Goal: Task Accomplishment & Management: Use online tool/utility

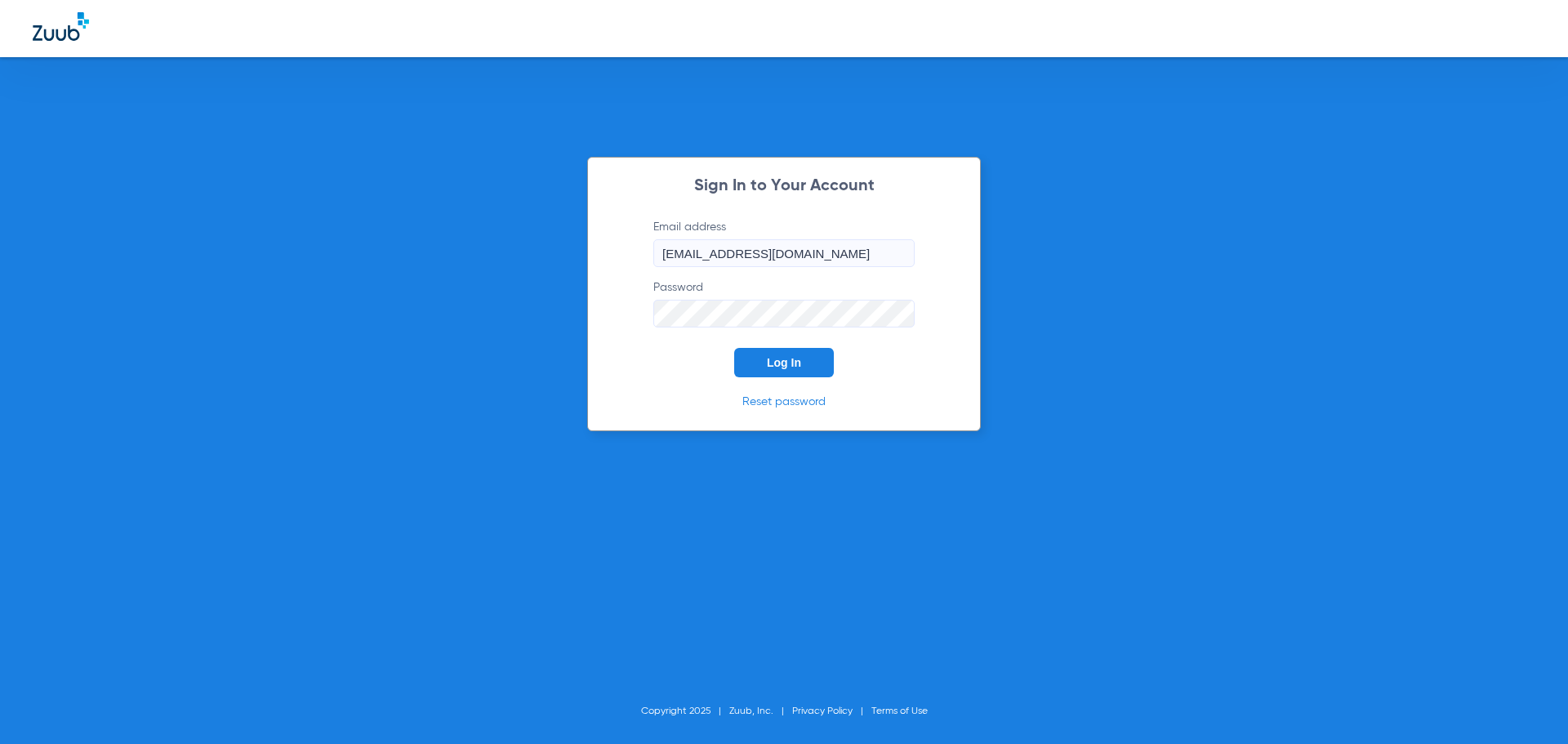
click at [776, 362] on span "Log In" at bounding box center [784, 363] width 34 height 13
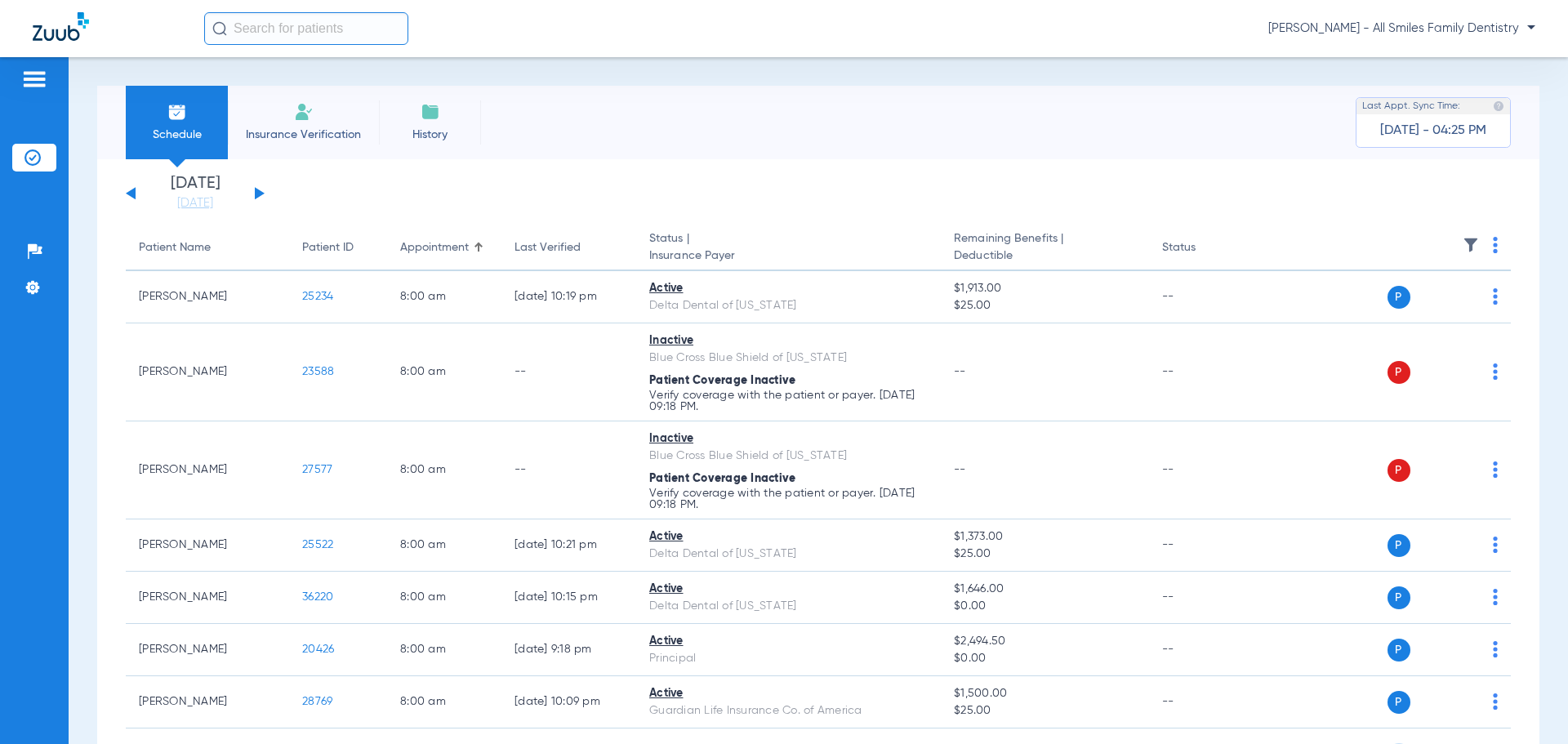
click at [259, 192] on button at bounding box center [259, 193] width 10 height 13
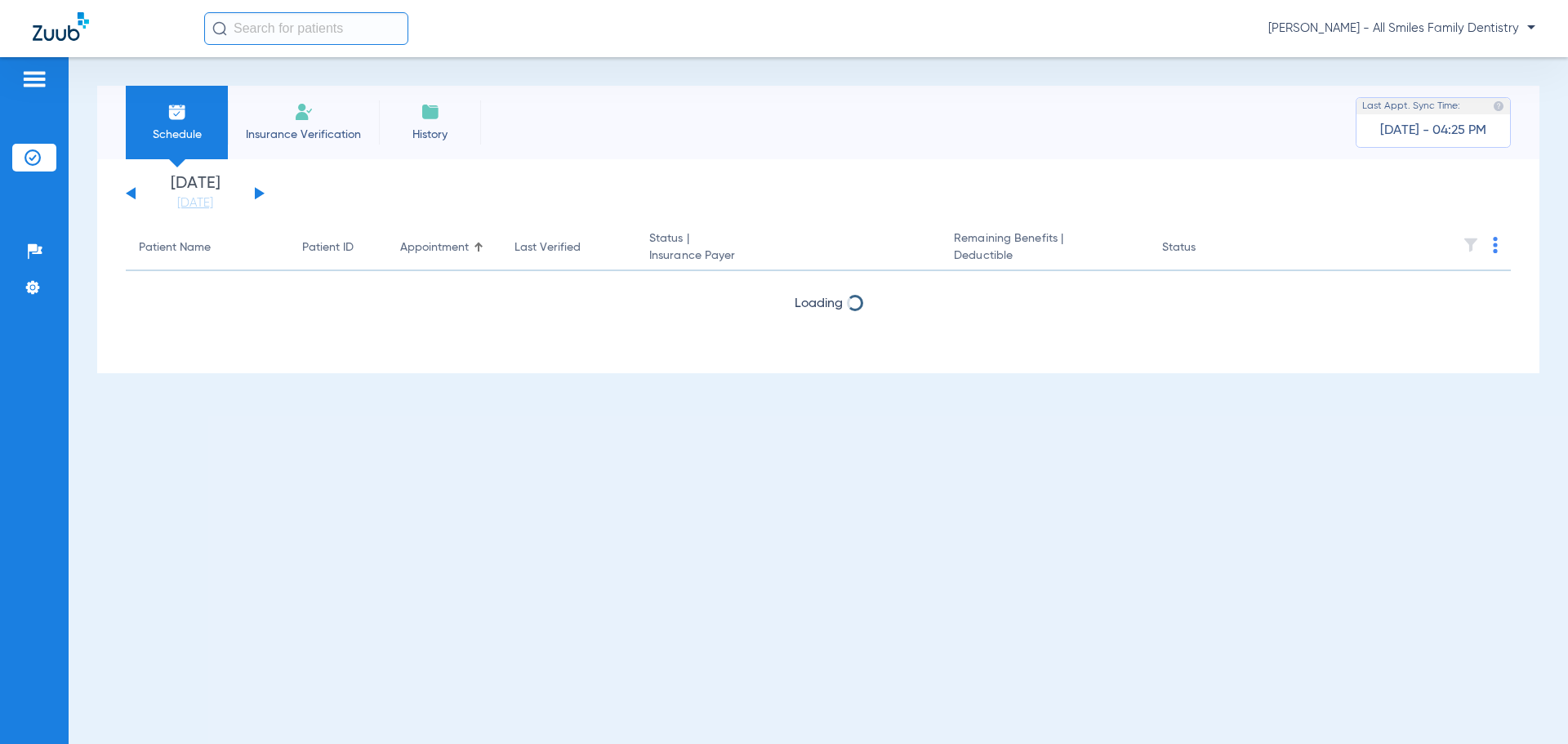
click at [259, 192] on button at bounding box center [259, 193] width 10 height 13
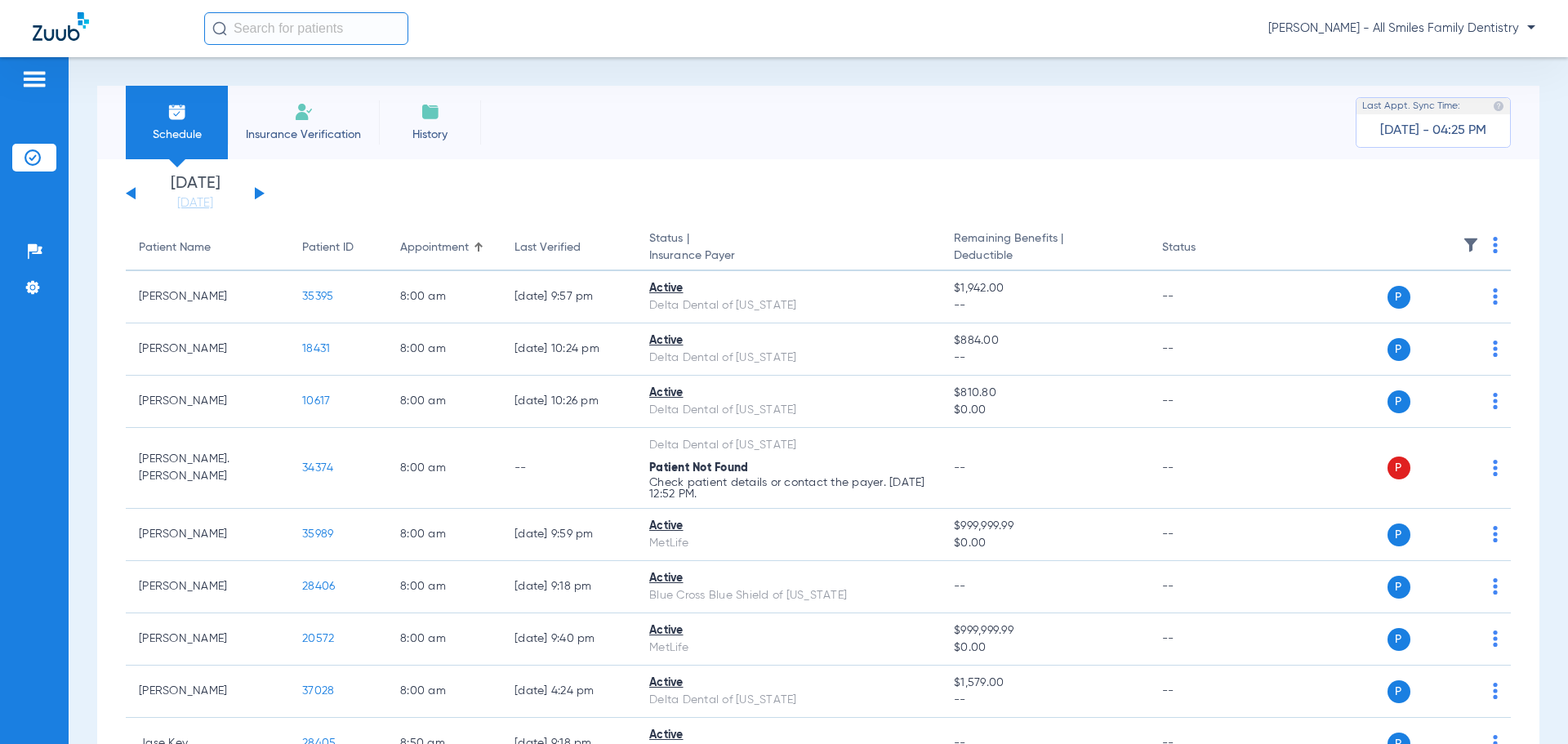
click at [261, 190] on div "[DATE] [DATE] [DATE] [DATE] [DATE] [DATE] [DATE] [DATE] [DATE] [DATE] [DATE] [D…" at bounding box center [195, 194] width 138 height 36
click at [256, 195] on button at bounding box center [259, 193] width 10 height 13
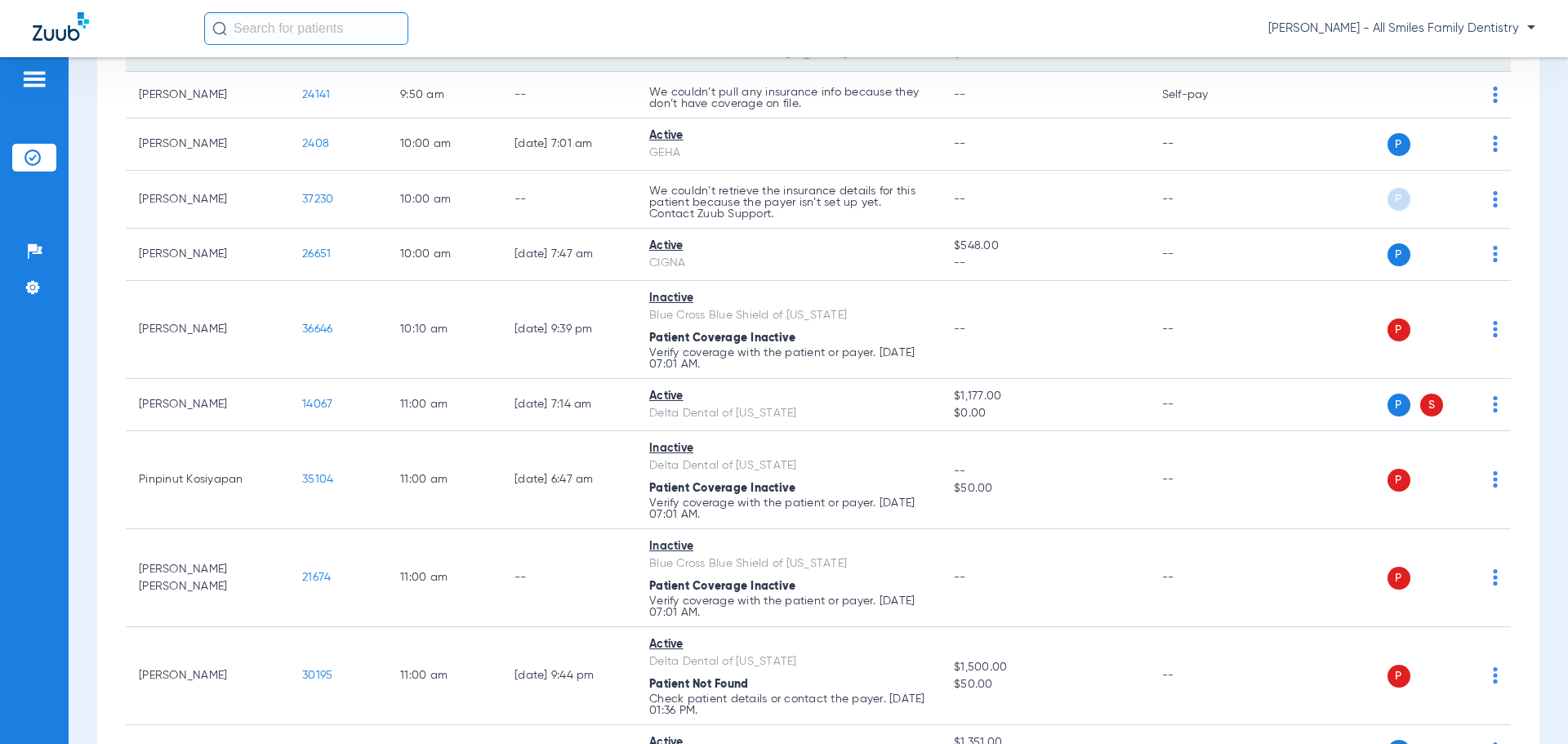
scroll to position [1388, 0]
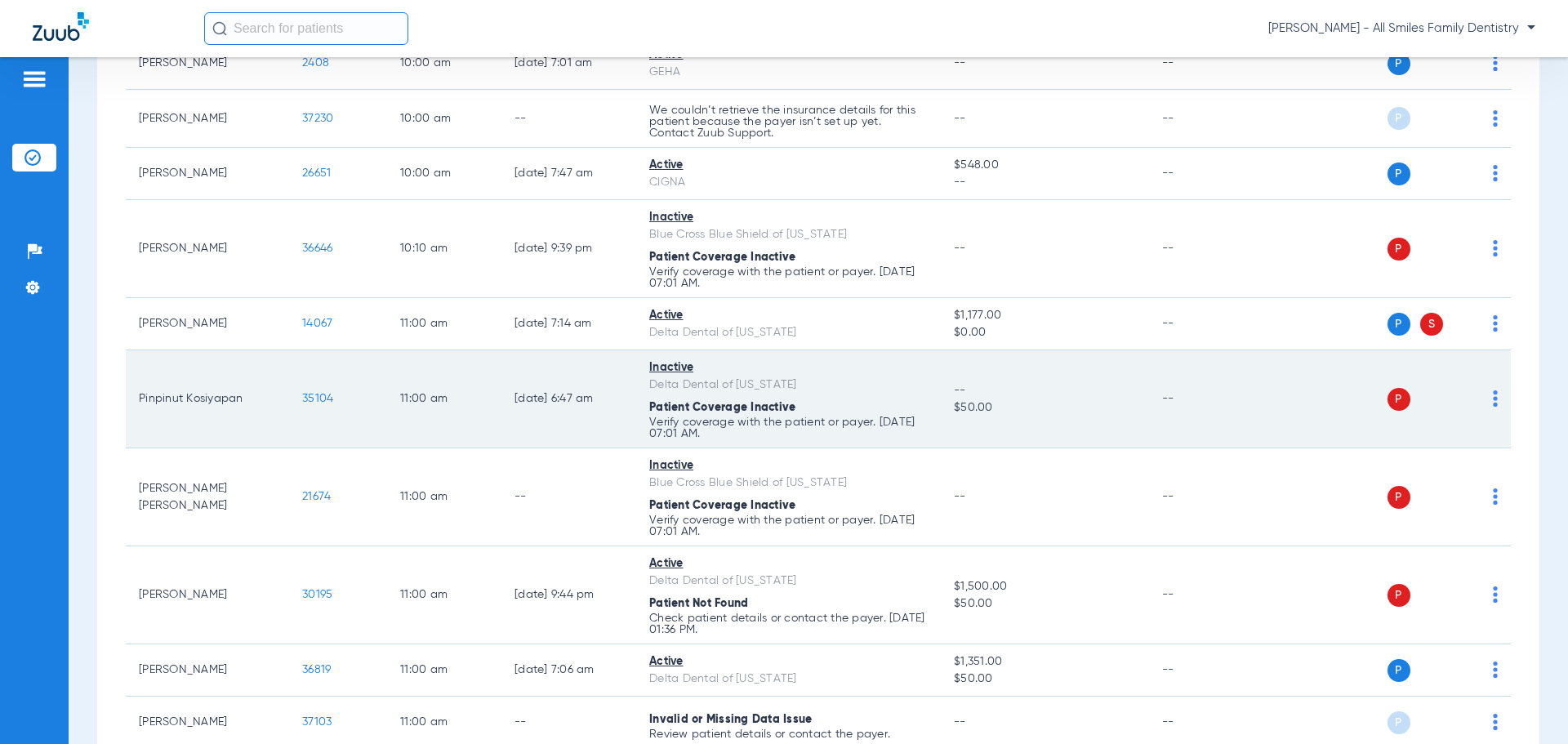
click at [305, 401] on span "35104" at bounding box center [317, 398] width 31 height 12
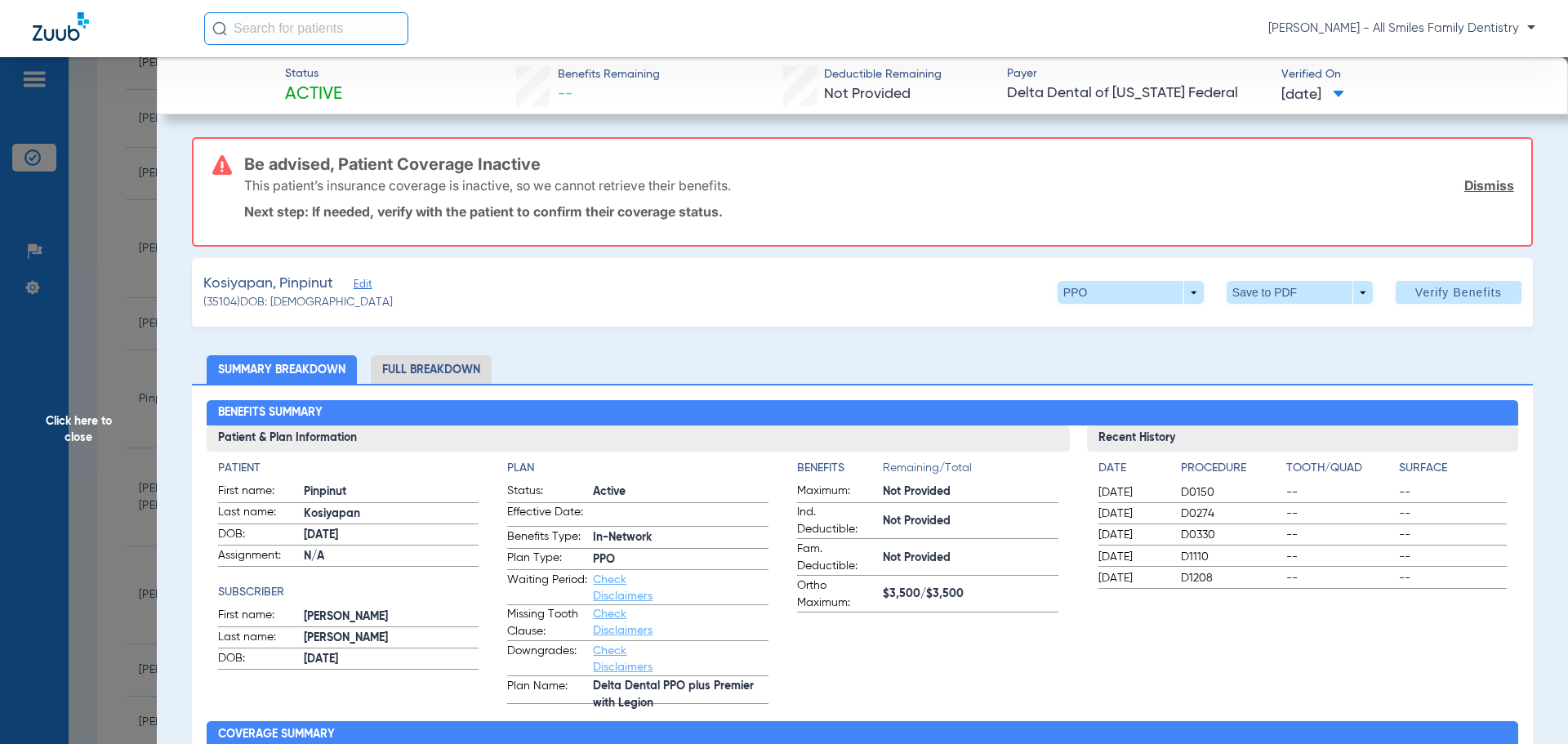
click at [355, 160] on h3 "Be advised, Patient Coverage Inactive" at bounding box center [878, 164] width 1270 height 16
click at [356, 288] on span "Edit" at bounding box center [361, 286] width 14 height 15
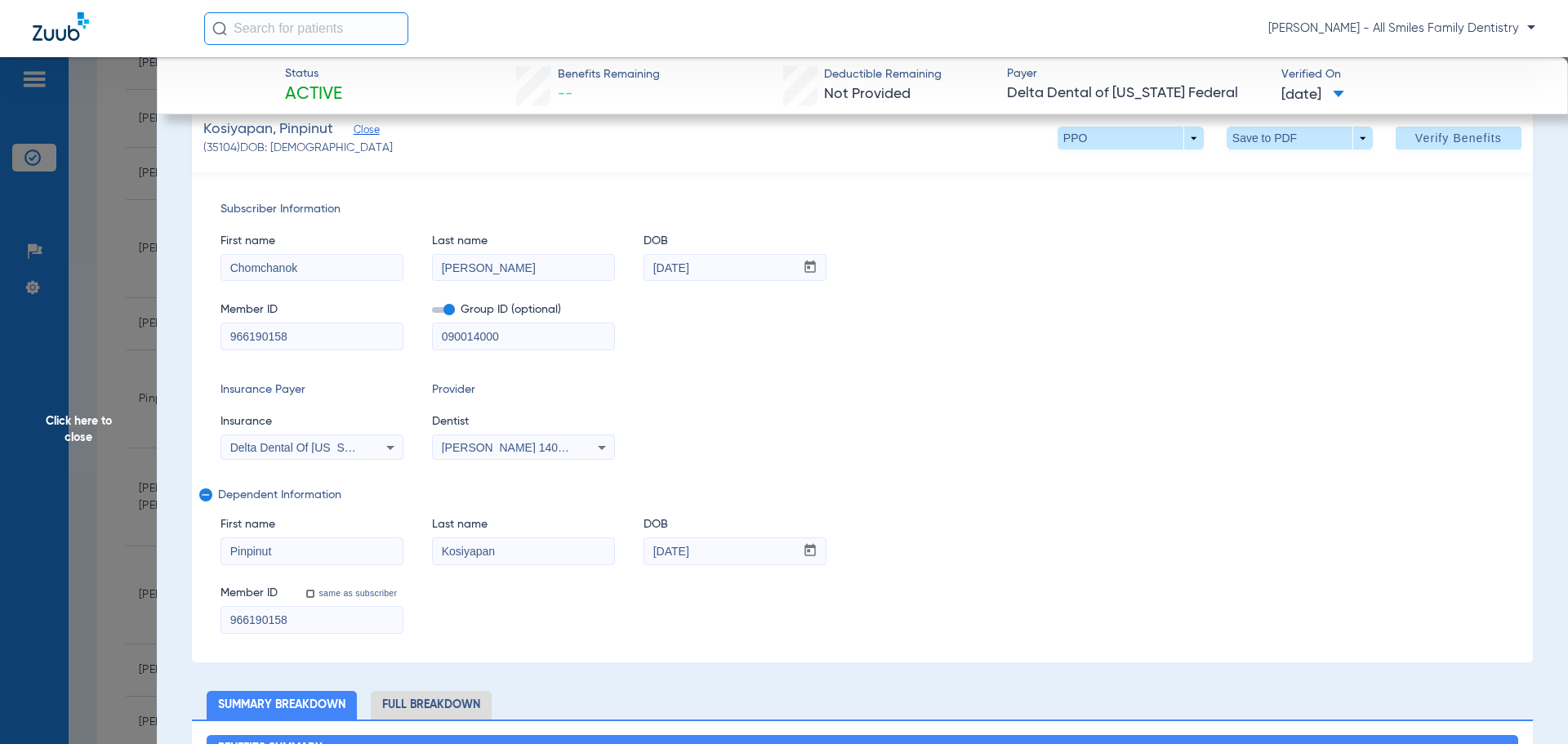
scroll to position [163, 0]
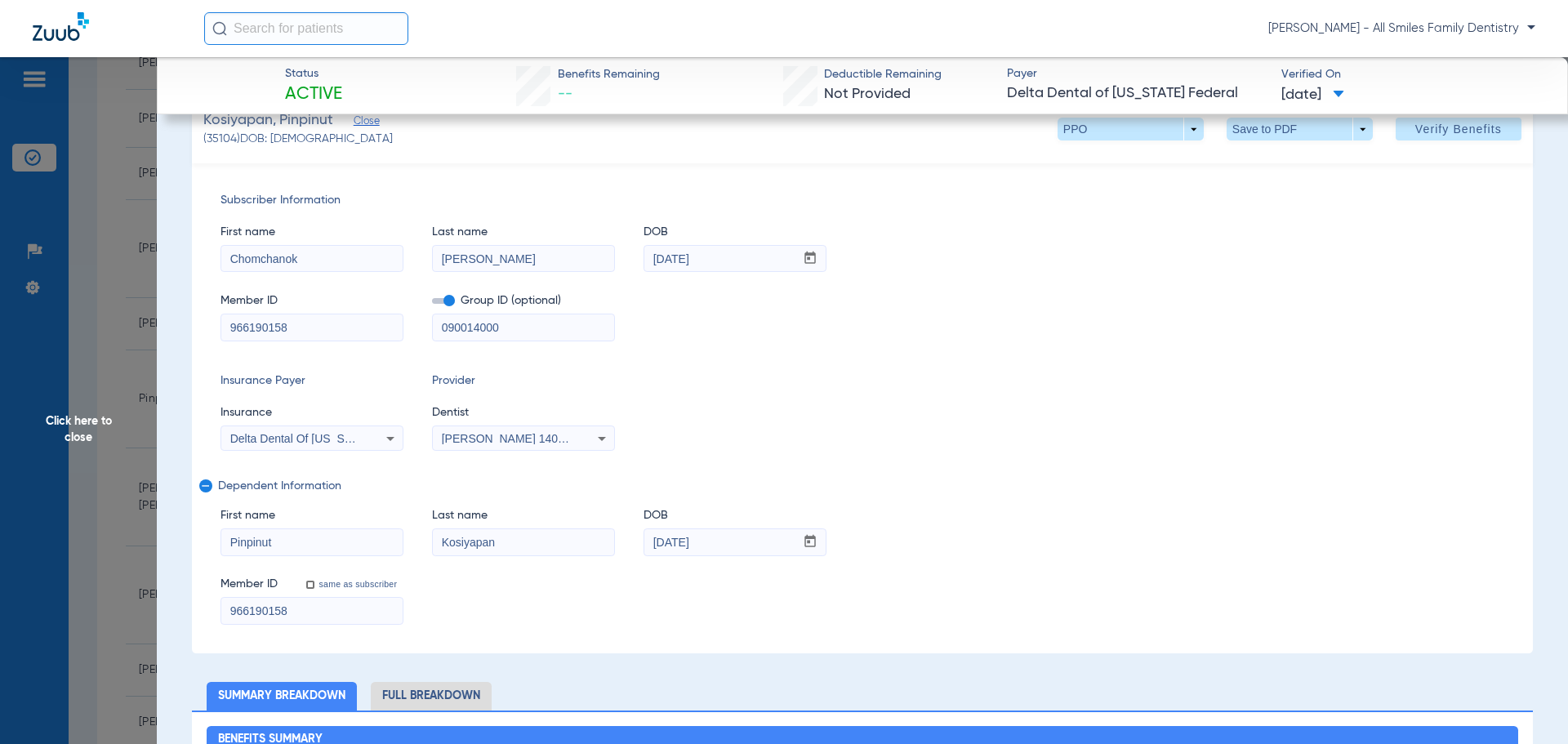
drag, startPoint x: 1414, startPoint y: 138, endPoint x: 334, endPoint y: 473, distance: 1130.8
click at [454, 473] on div "Kosiyapan, Pinpinut Close (35104) DOB: [DEMOGRAPHIC_DATA] PPO arrow_drop_down S…" at bounding box center [862, 373] width 1341 height 558
click at [326, 438] on span "Delta Dental Of [US_STATE]" at bounding box center [303, 439] width 146 height 13
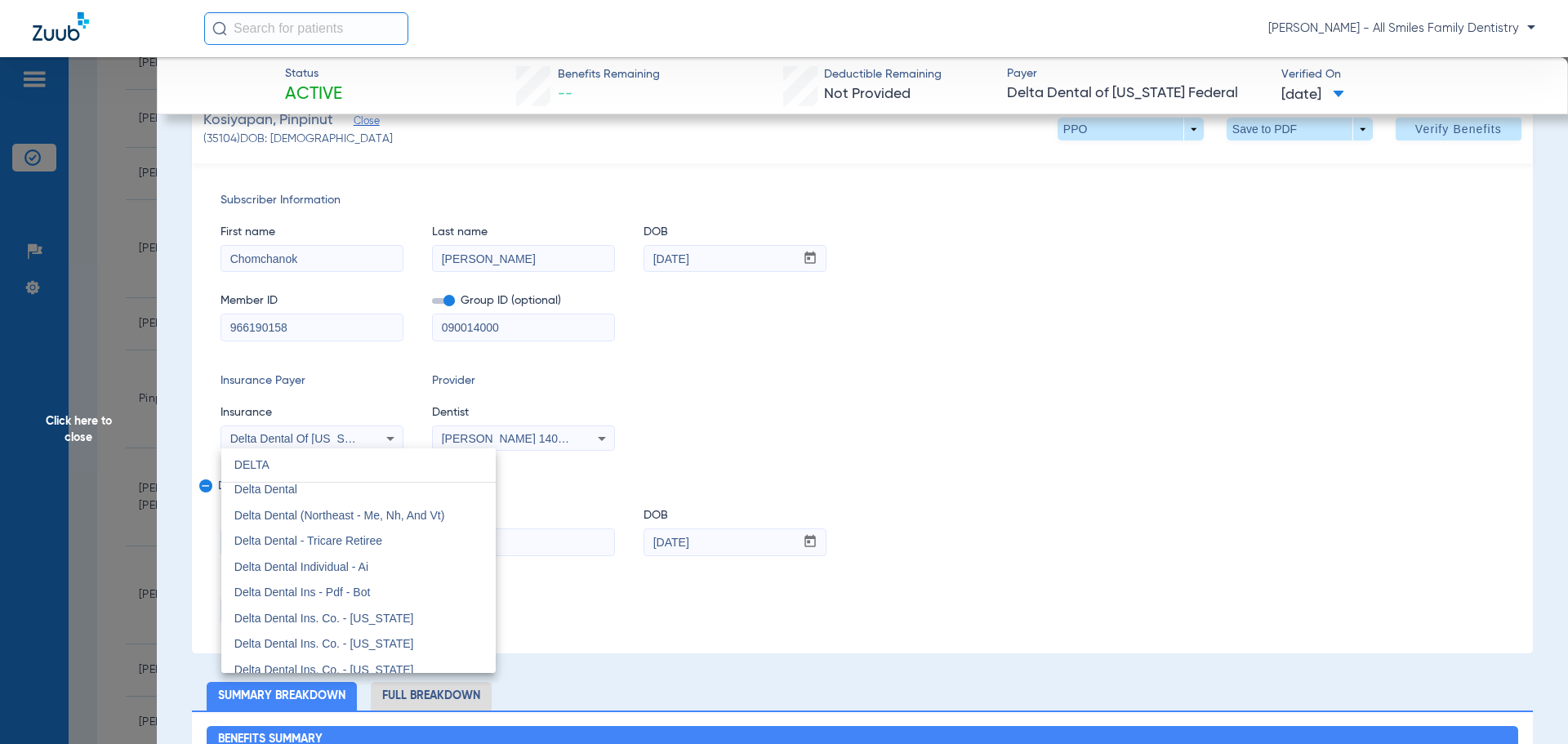
scroll to position [0, 0]
type input "DELTA"
click at [299, 499] on mat-option "Delta Dental" at bounding box center [358, 495] width 274 height 26
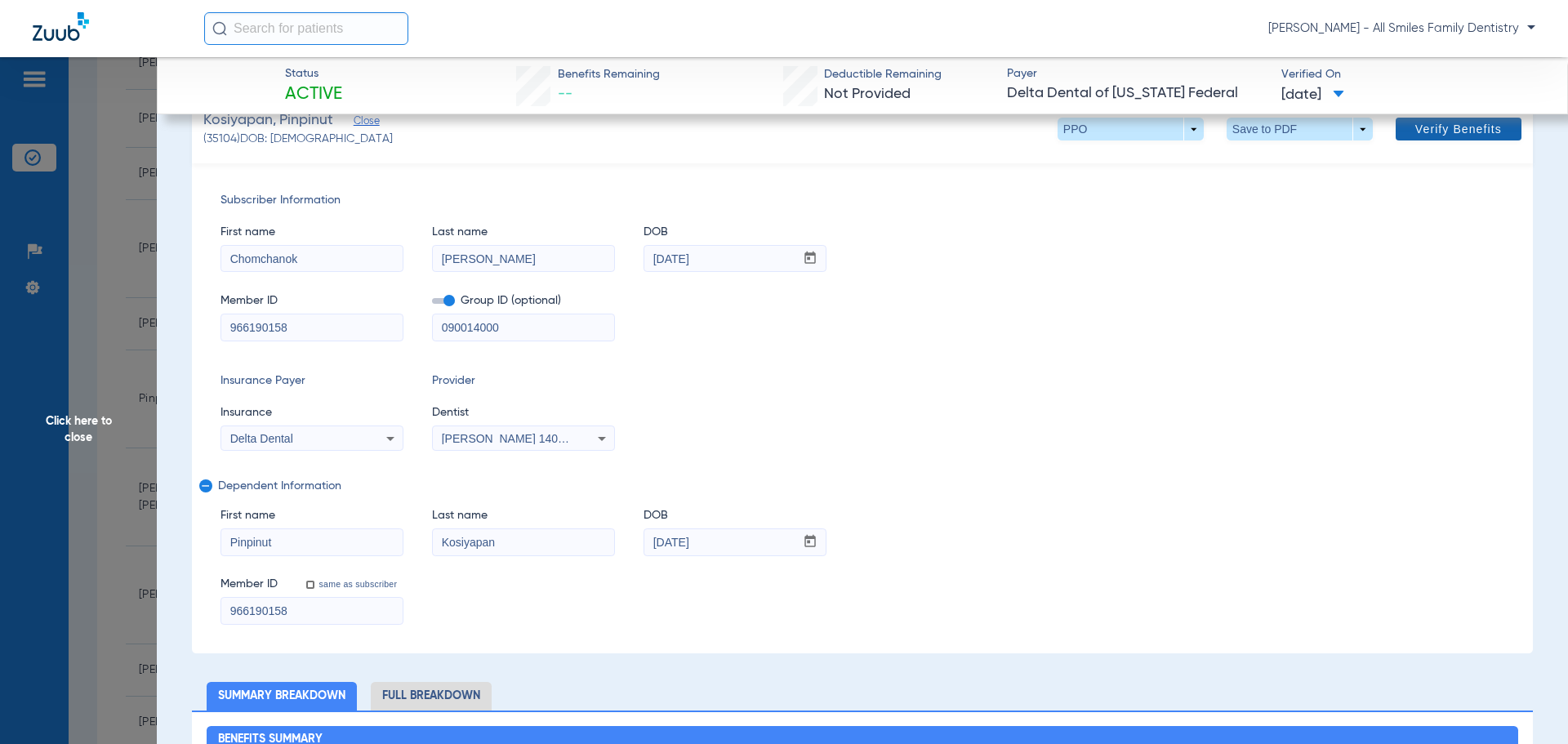
click at [1453, 142] on span at bounding box center [1458, 129] width 126 height 39
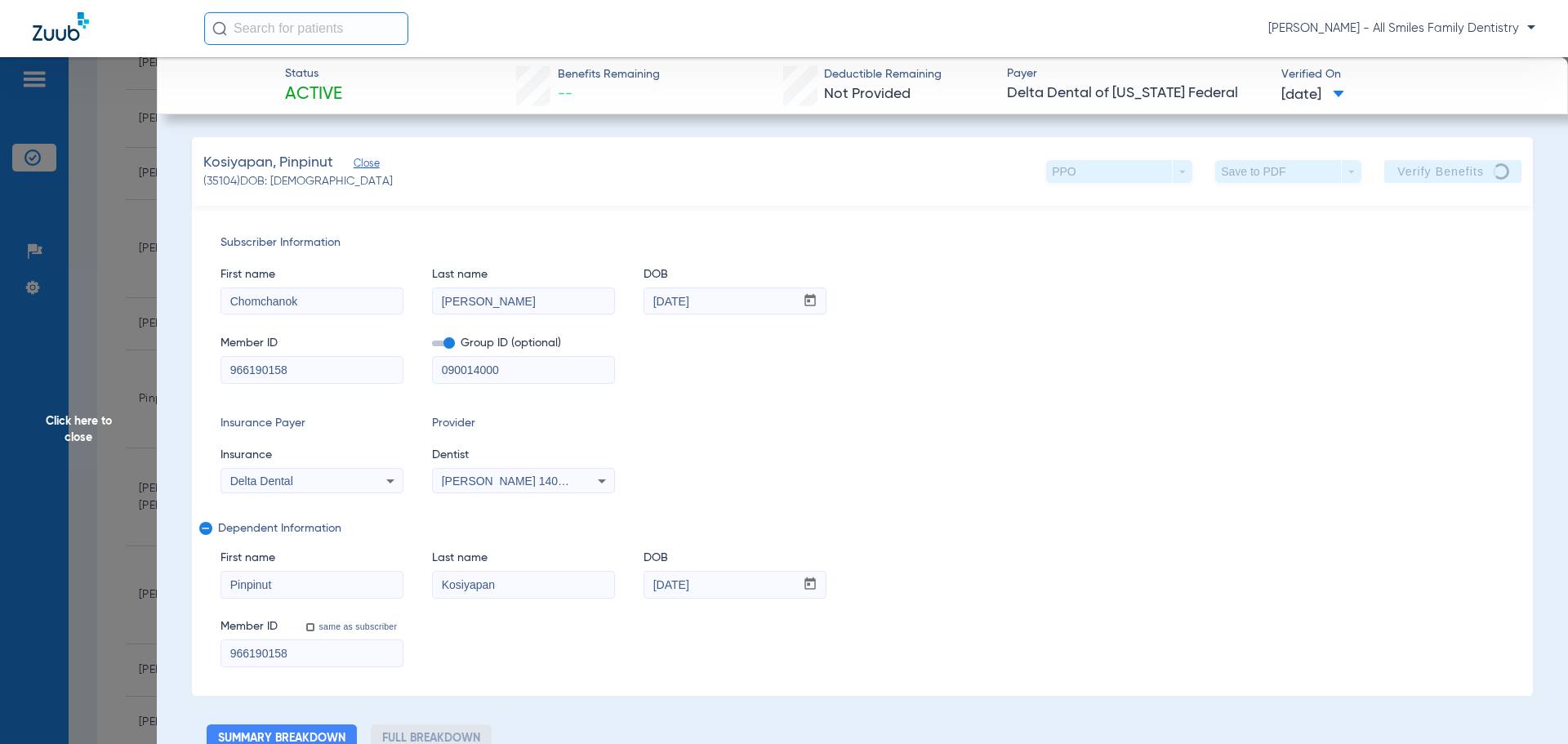
click at [75, 421] on span "Click here to close" at bounding box center [78, 429] width 156 height 744
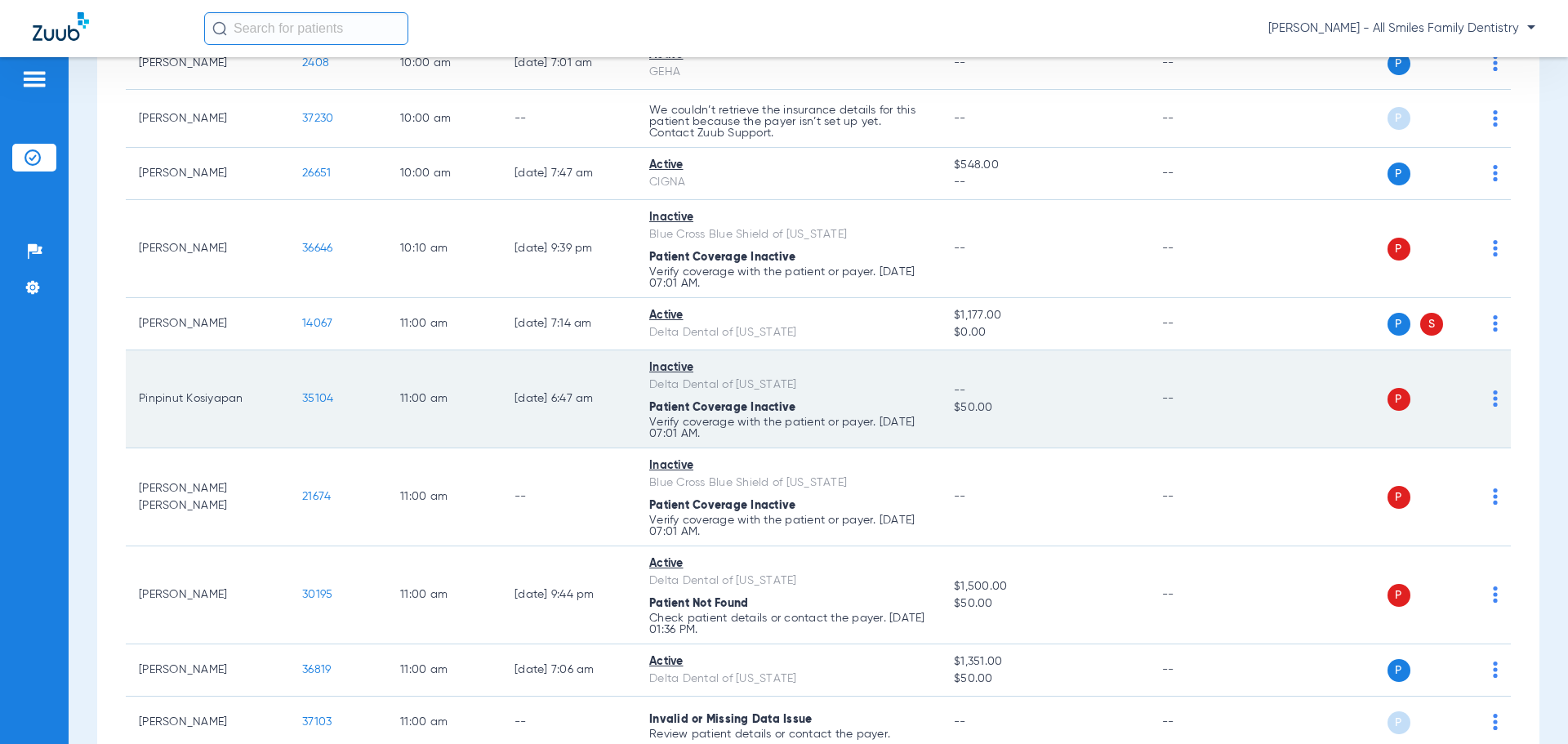
click at [1493, 397] on img at bounding box center [1495, 398] width 4 height 16
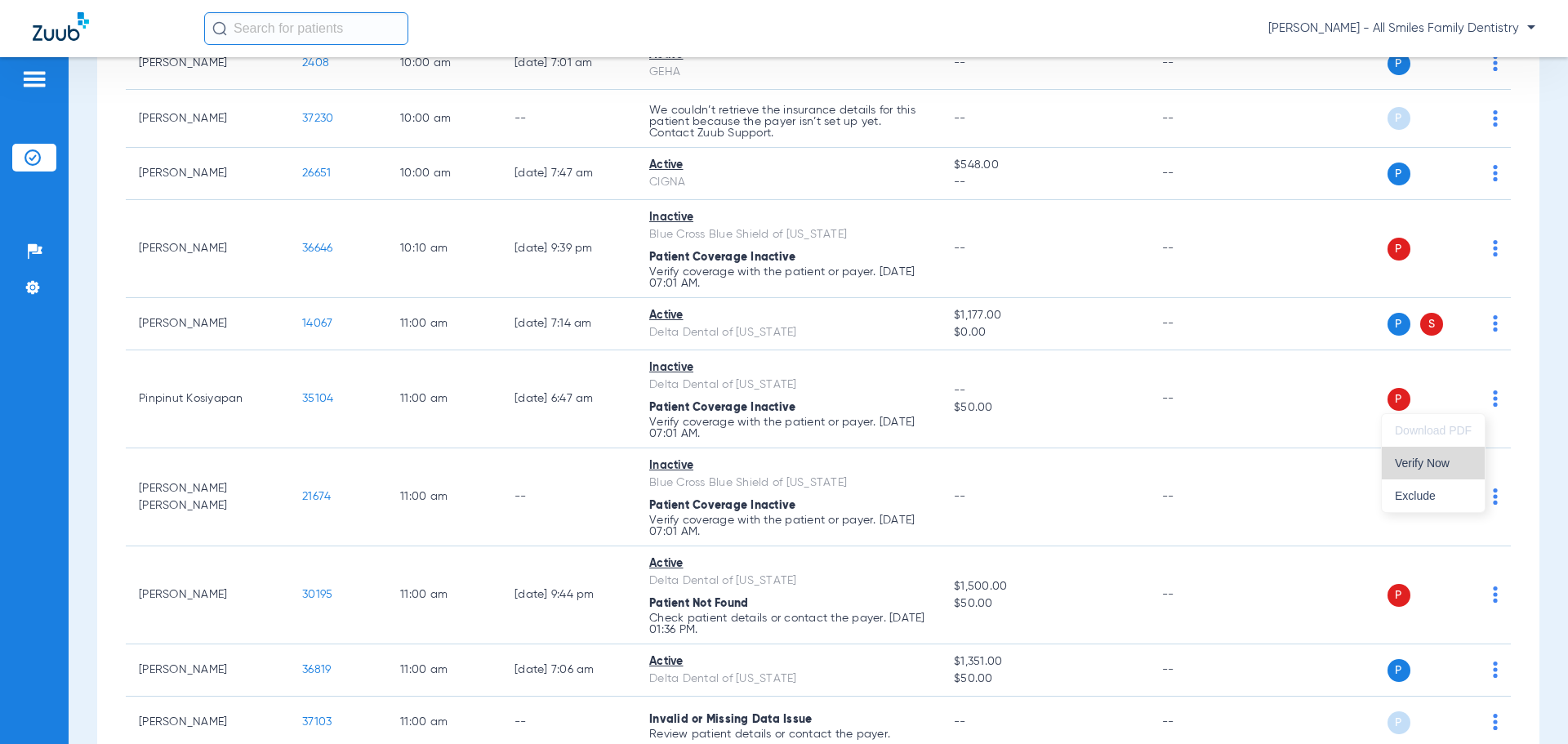
click at [1449, 462] on span "Verify Now" at bounding box center [1433, 463] width 77 height 12
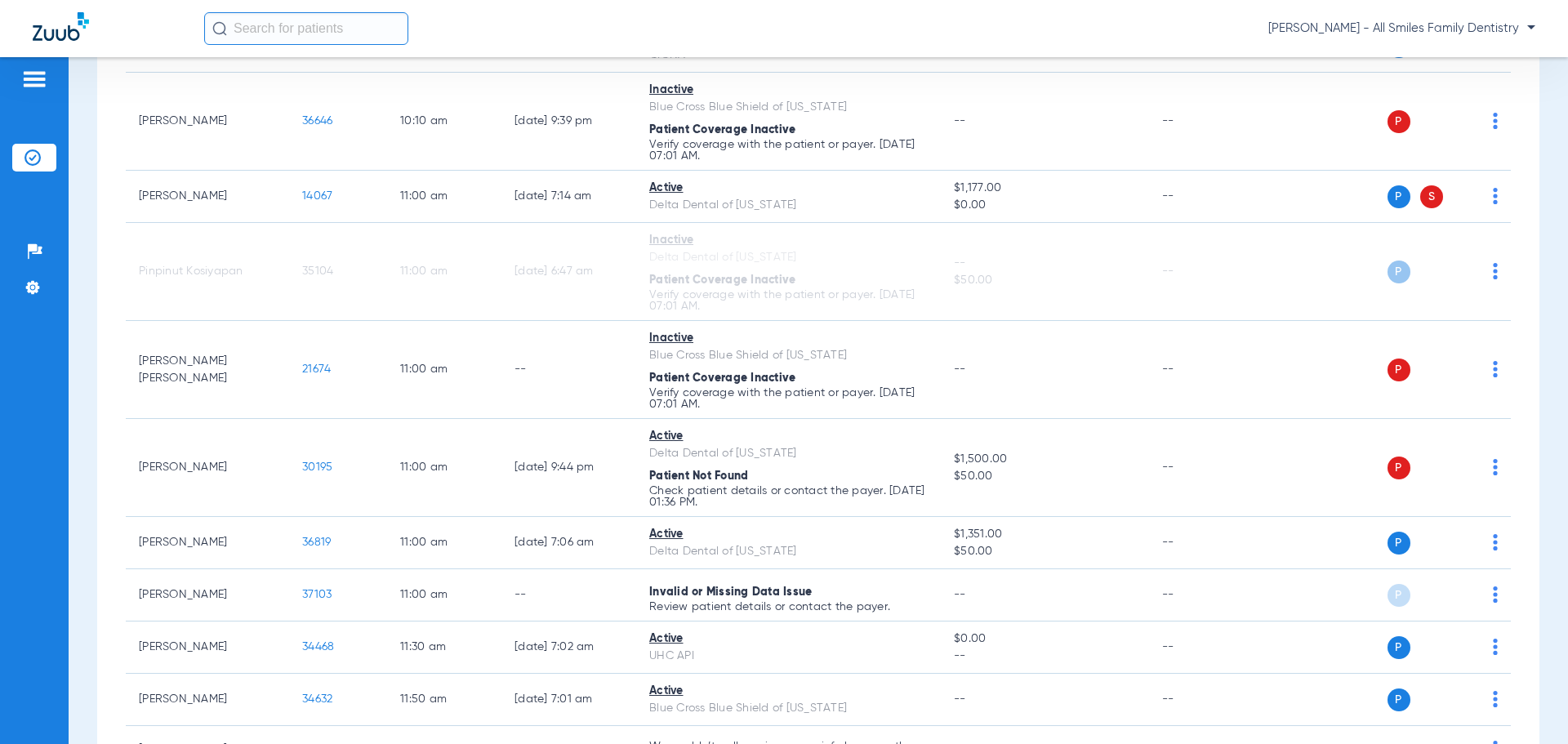
scroll to position [1551, 0]
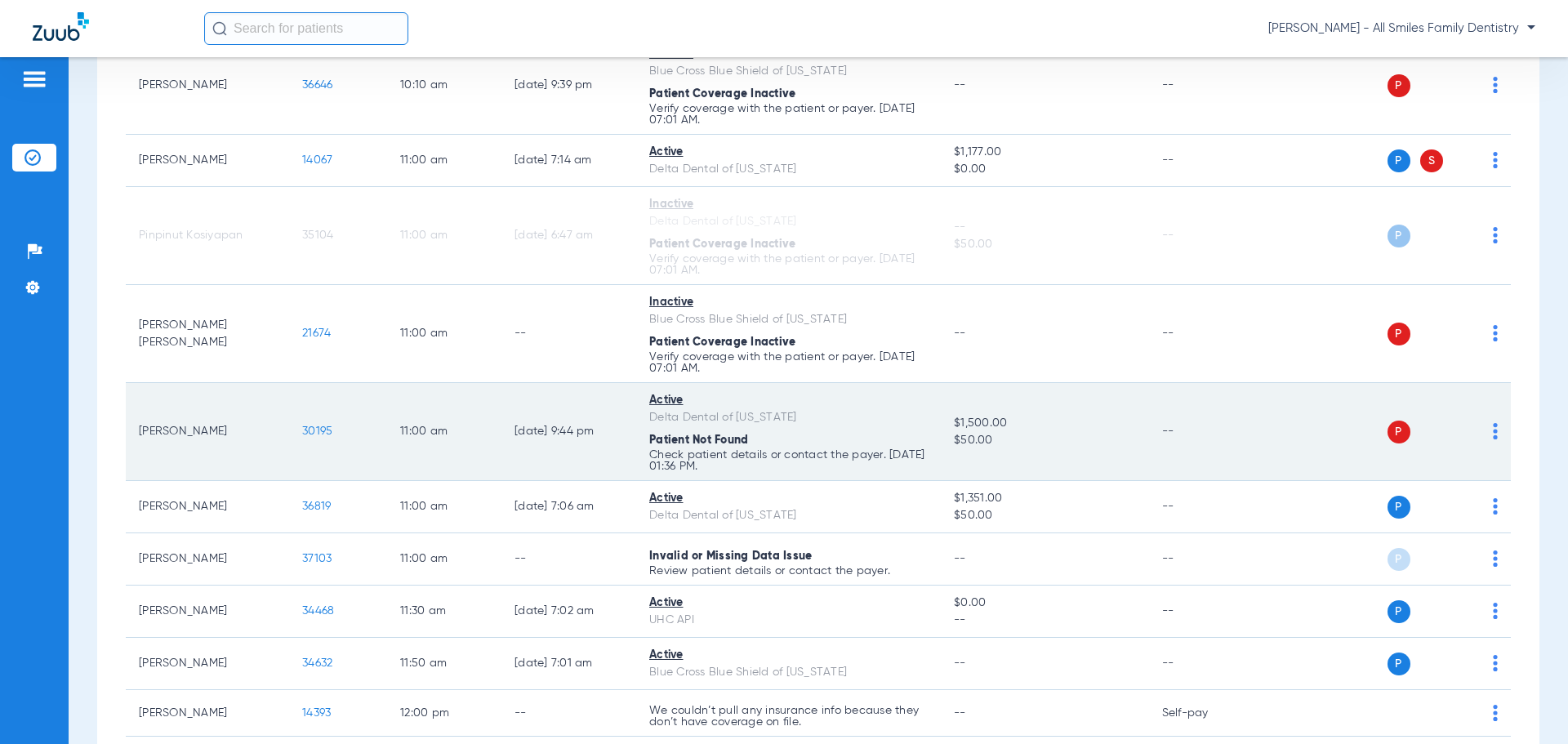
click at [1493, 435] on img at bounding box center [1495, 431] width 4 height 16
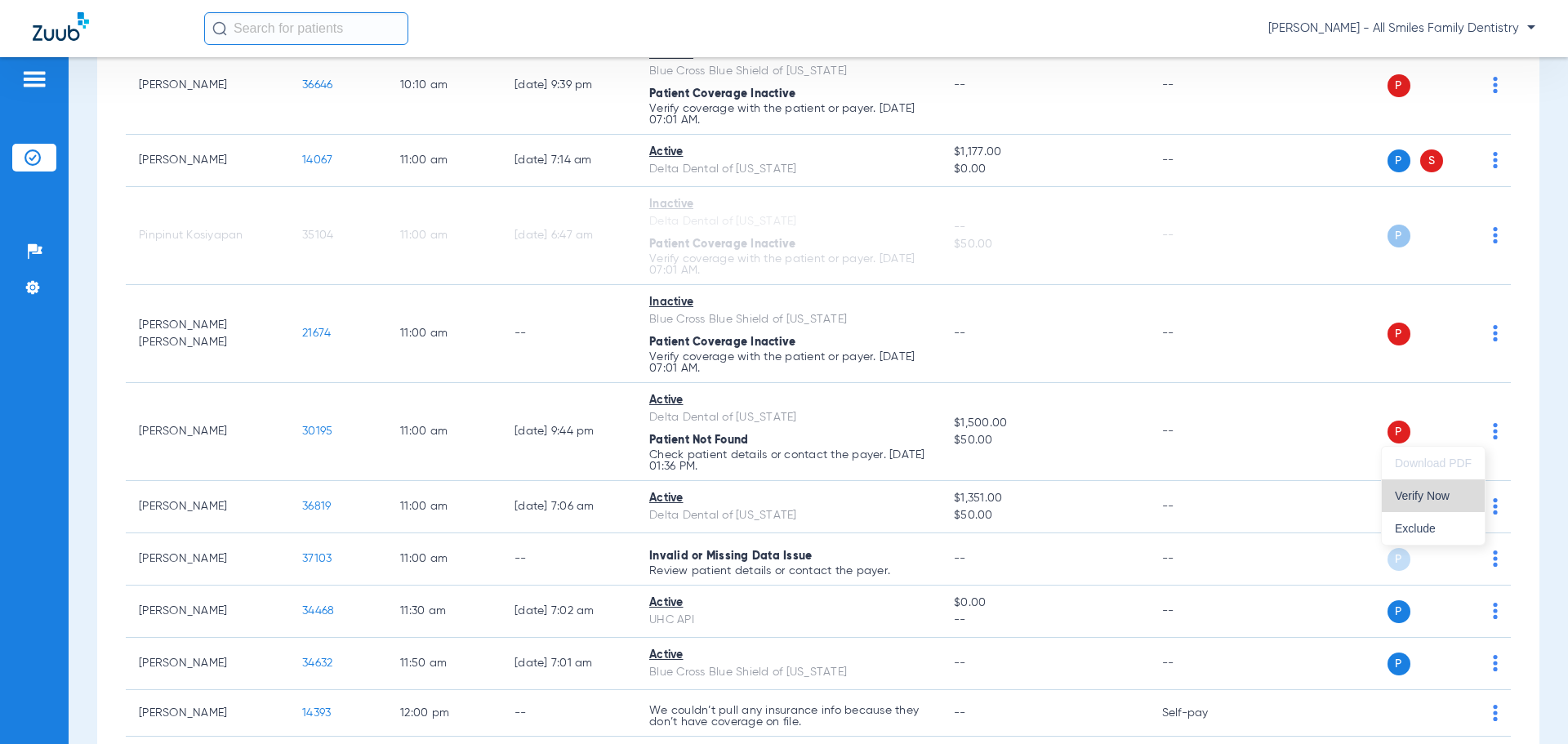
click at [1426, 494] on span "Verify Now" at bounding box center [1433, 495] width 77 height 12
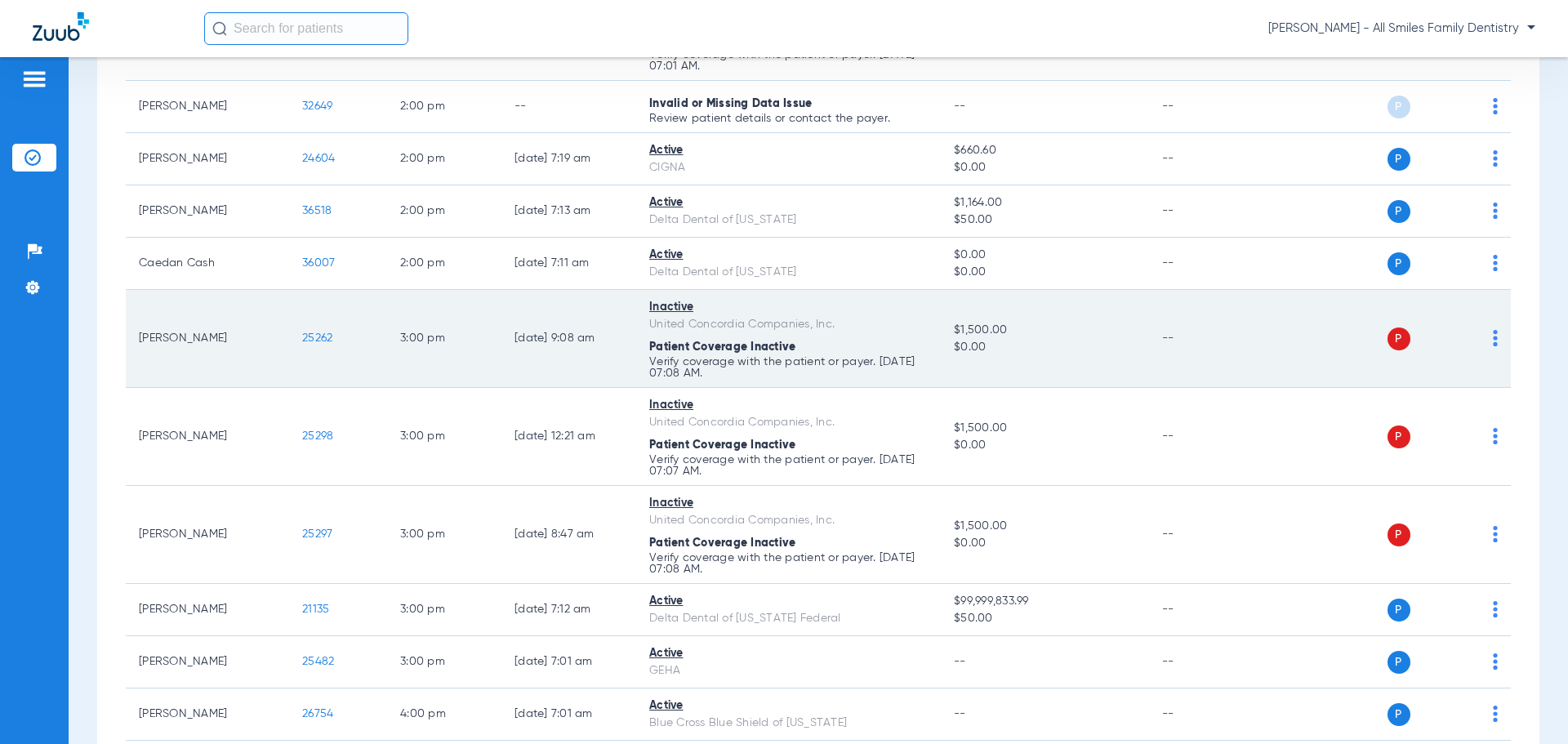
scroll to position [2694, 0]
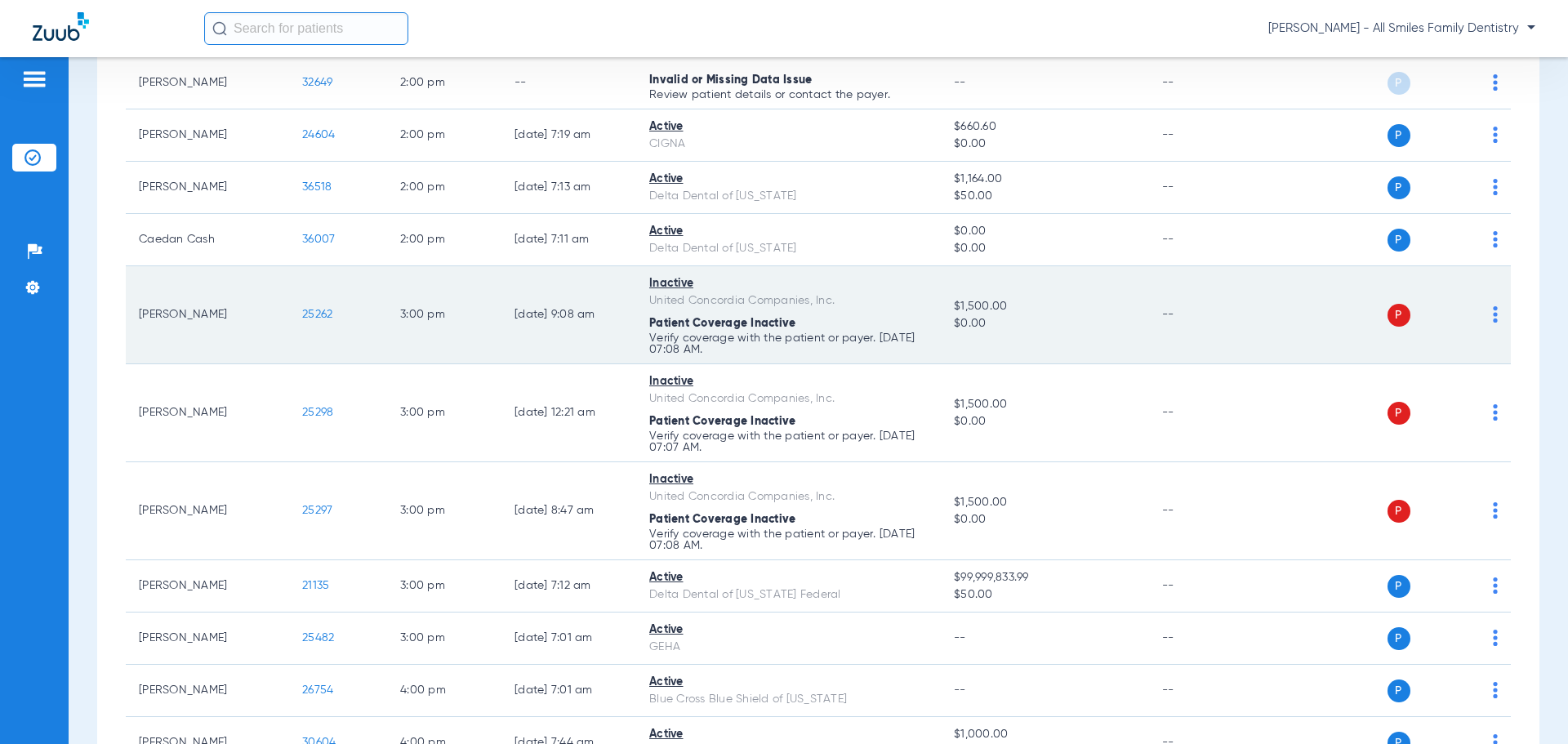
click at [312, 316] on span "25262" at bounding box center [317, 313] width 30 height 12
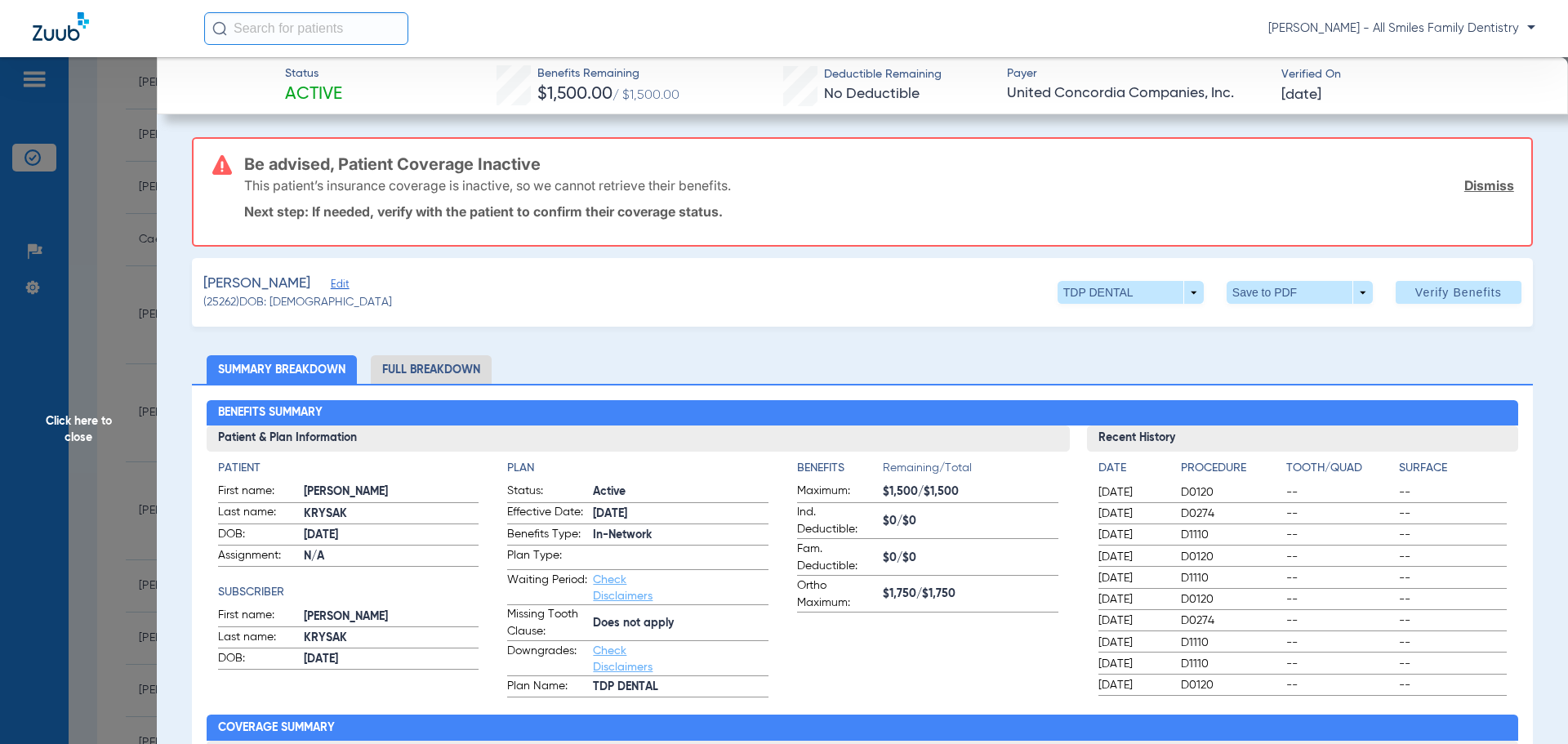
click at [84, 424] on span "Click here to close" at bounding box center [78, 429] width 156 height 744
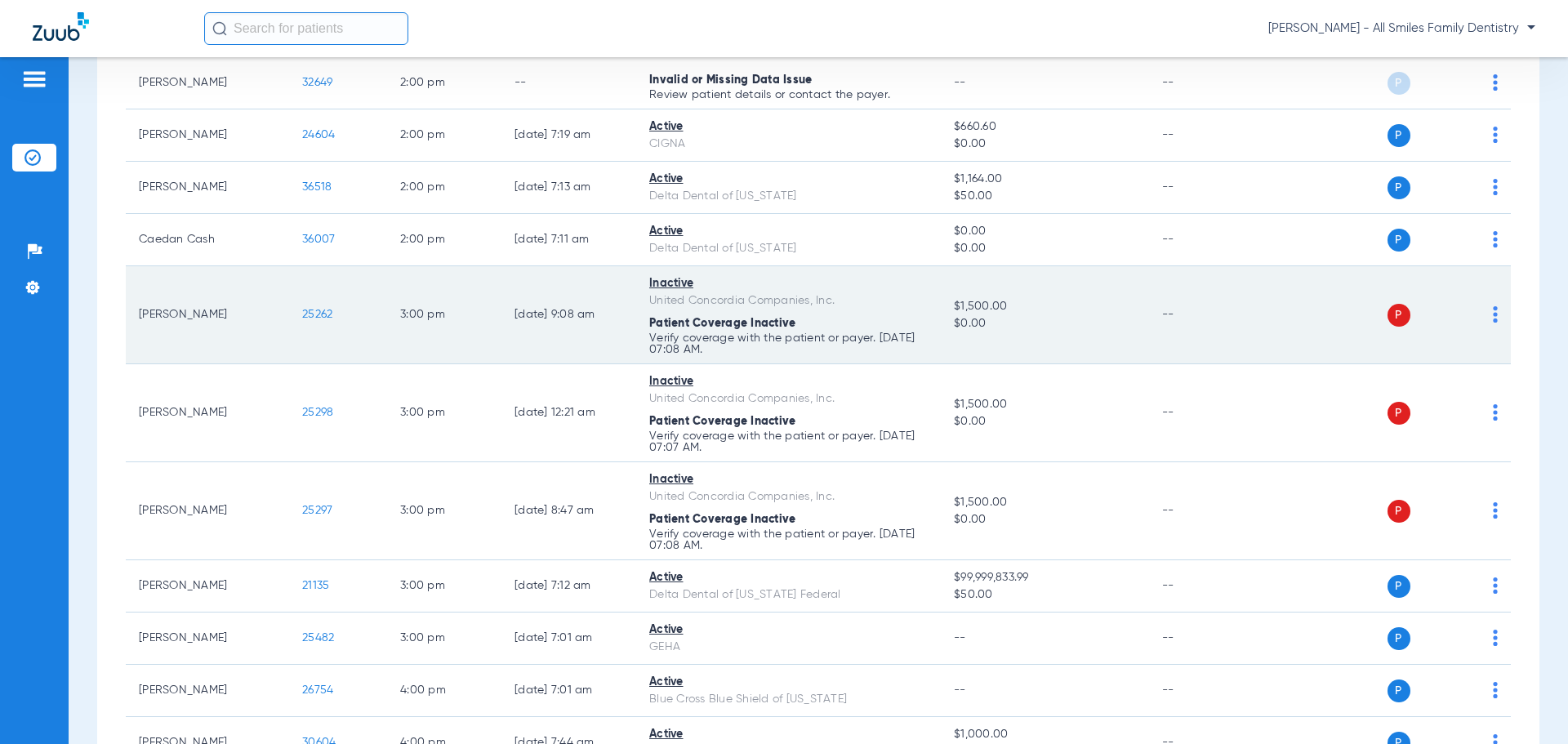
click at [1493, 309] on img at bounding box center [1495, 314] width 4 height 16
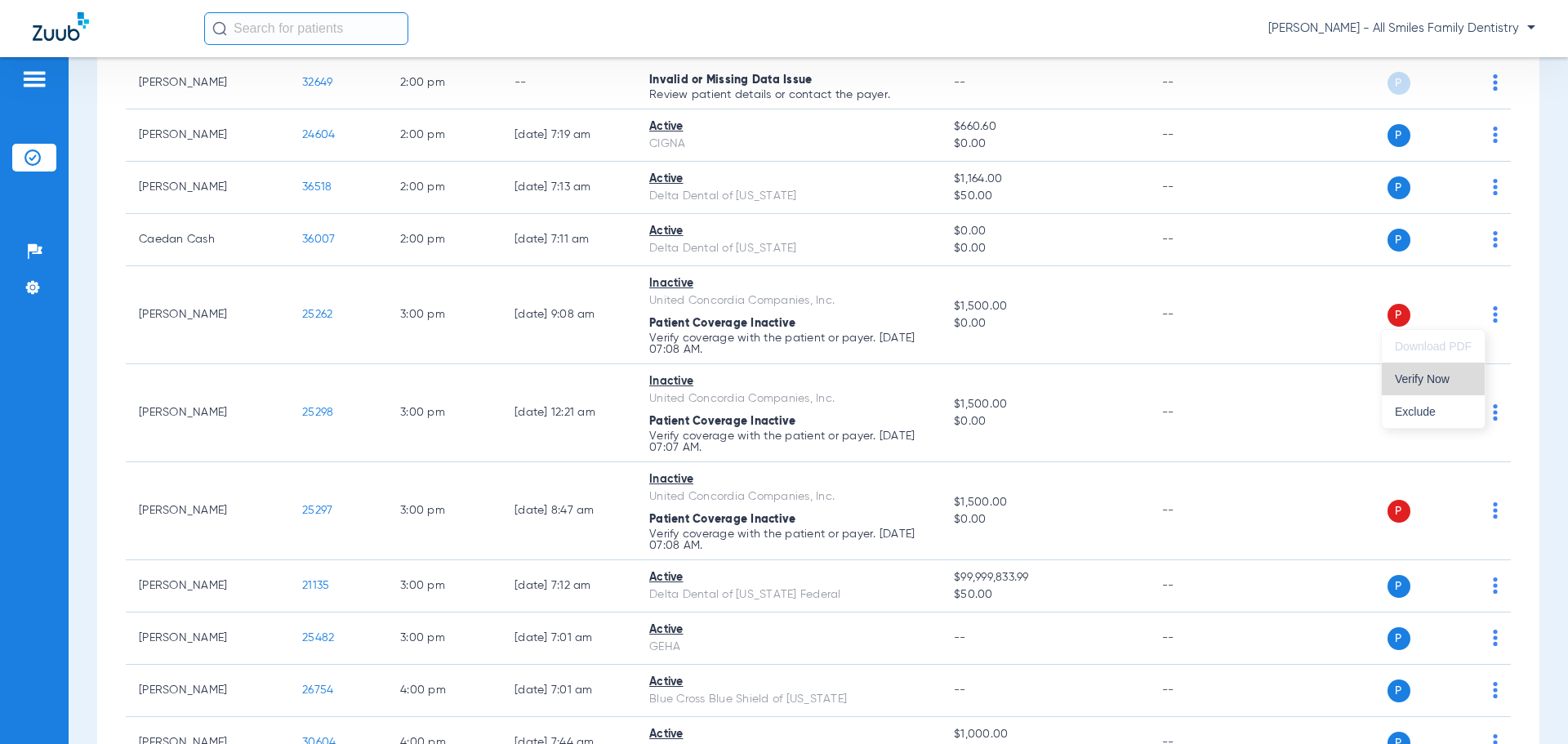
click at [1434, 380] on span "Verify Now" at bounding box center [1433, 379] width 77 height 12
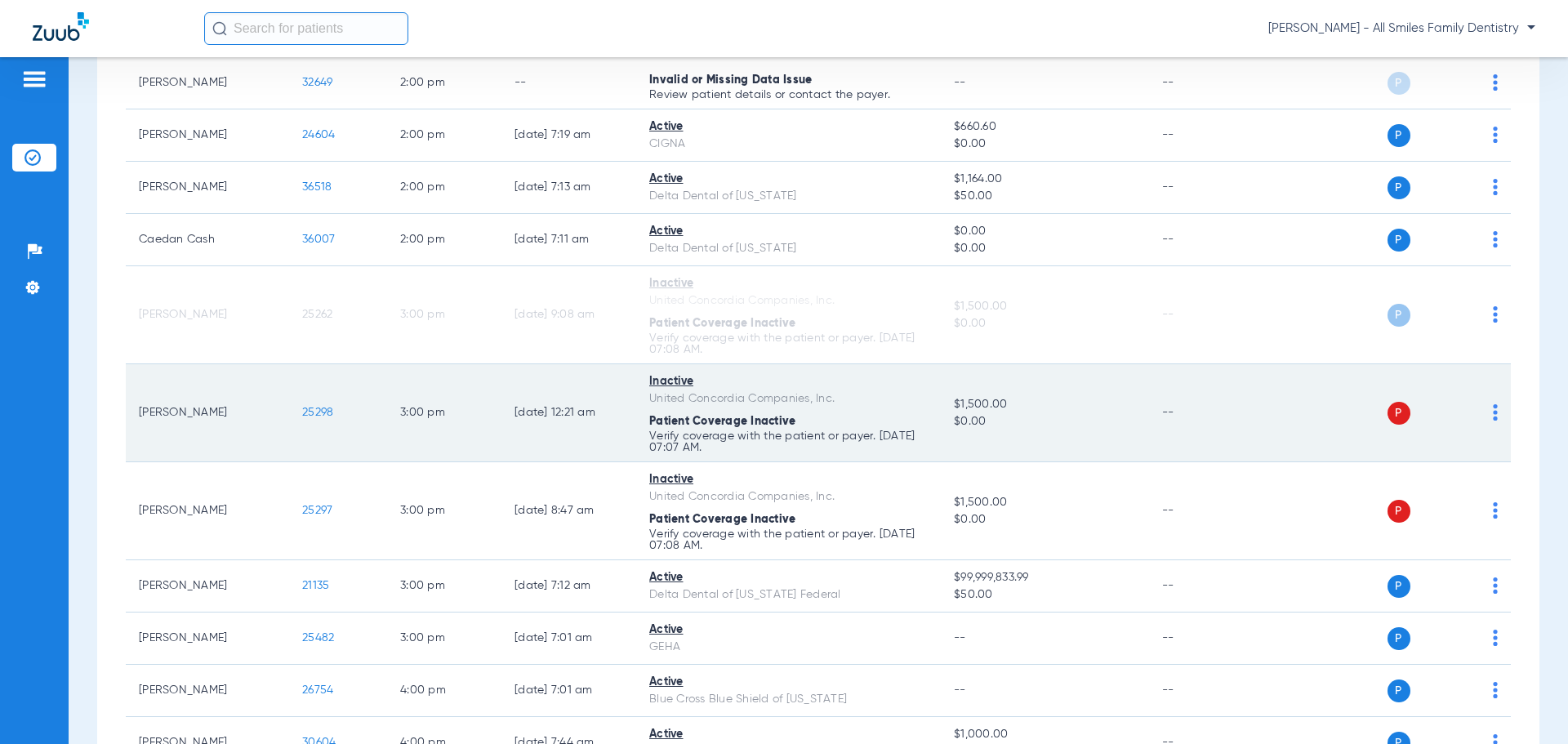
click at [1493, 414] on img at bounding box center [1495, 412] width 4 height 16
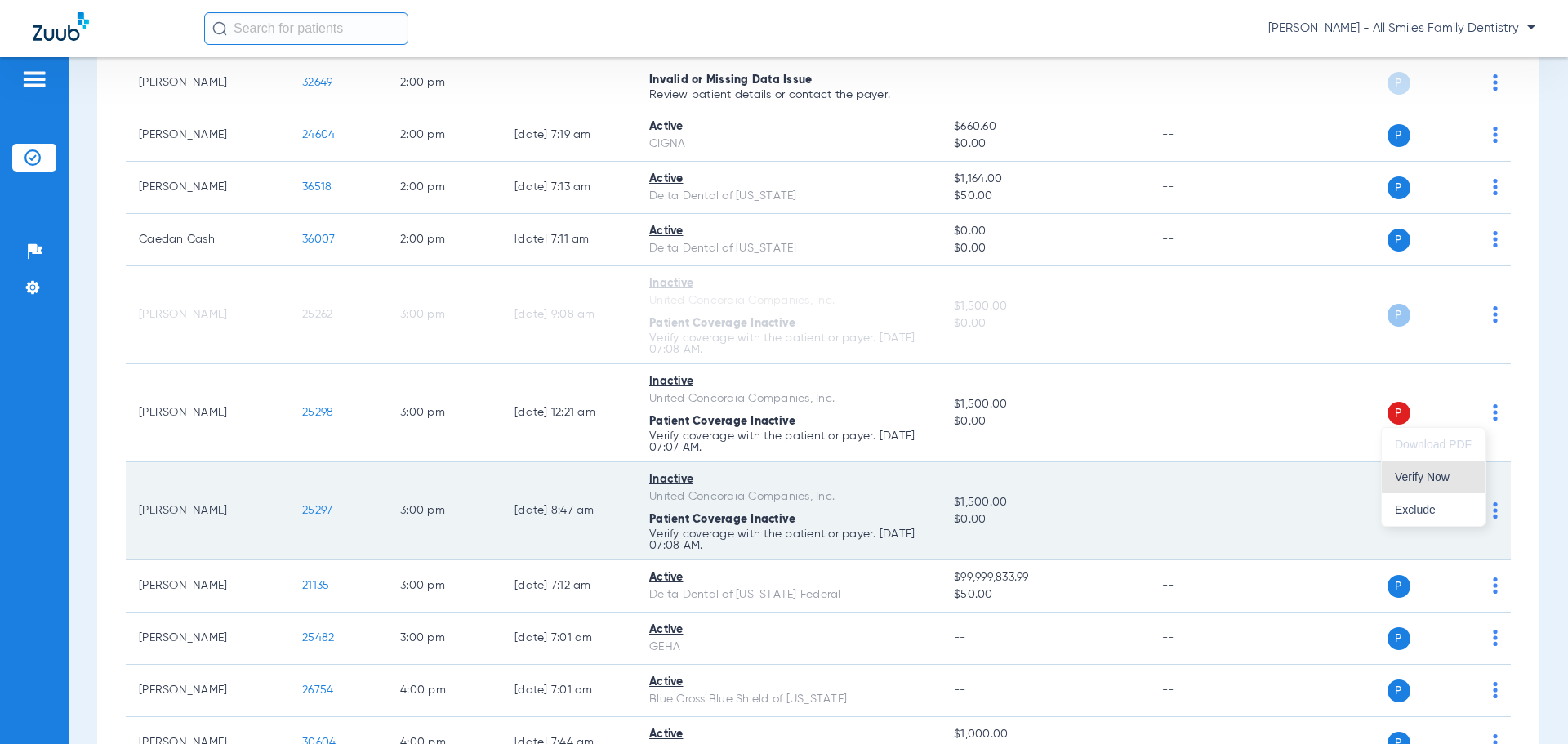
drag, startPoint x: 1444, startPoint y: 467, endPoint x: 1448, endPoint y: 476, distance: 9.8
click at [1444, 469] on button "Verify Now" at bounding box center [1433, 477] width 103 height 33
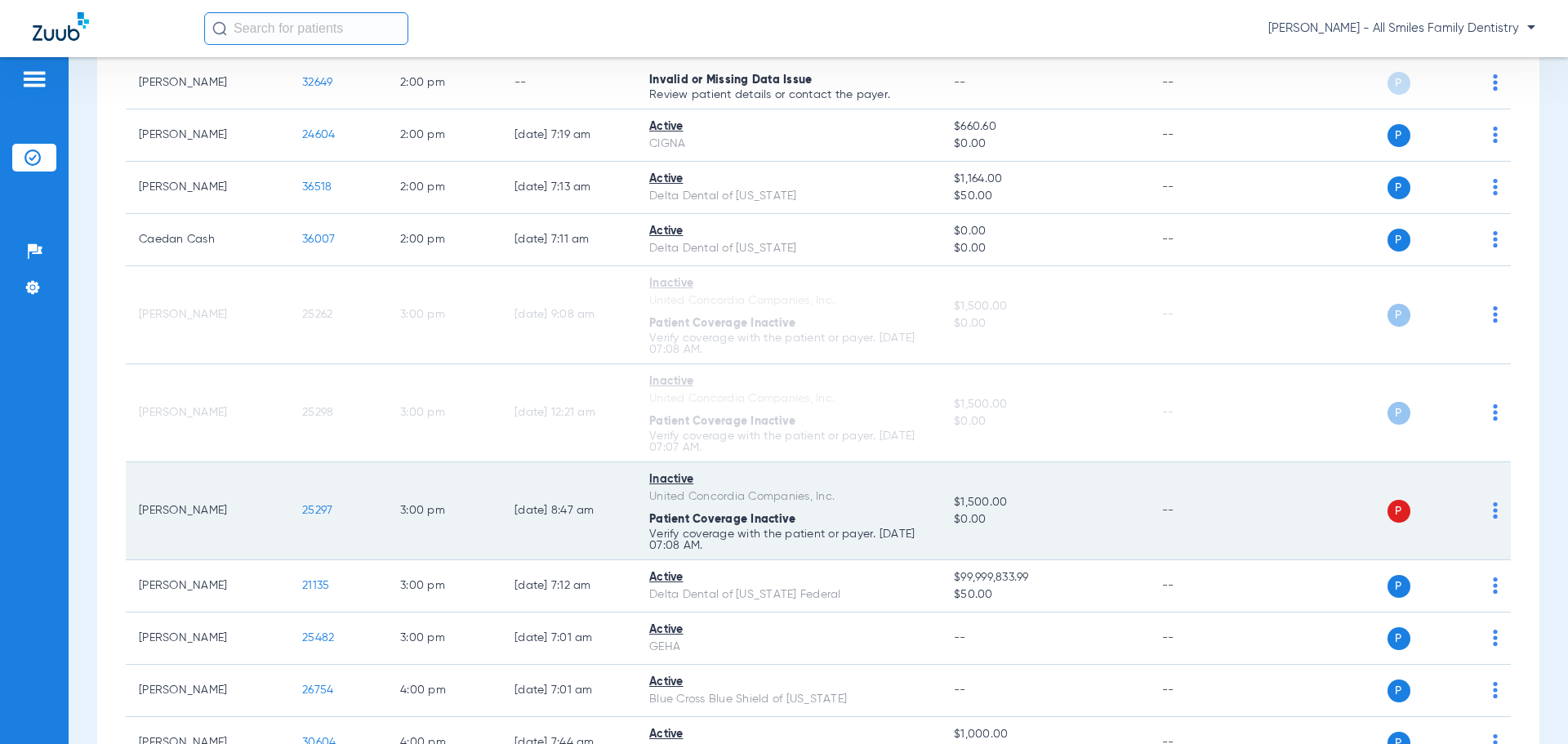
click at [1466, 501] on div "P S" at bounding box center [1379, 511] width 239 height 23
click at [1493, 508] on img at bounding box center [1495, 510] width 4 height 16
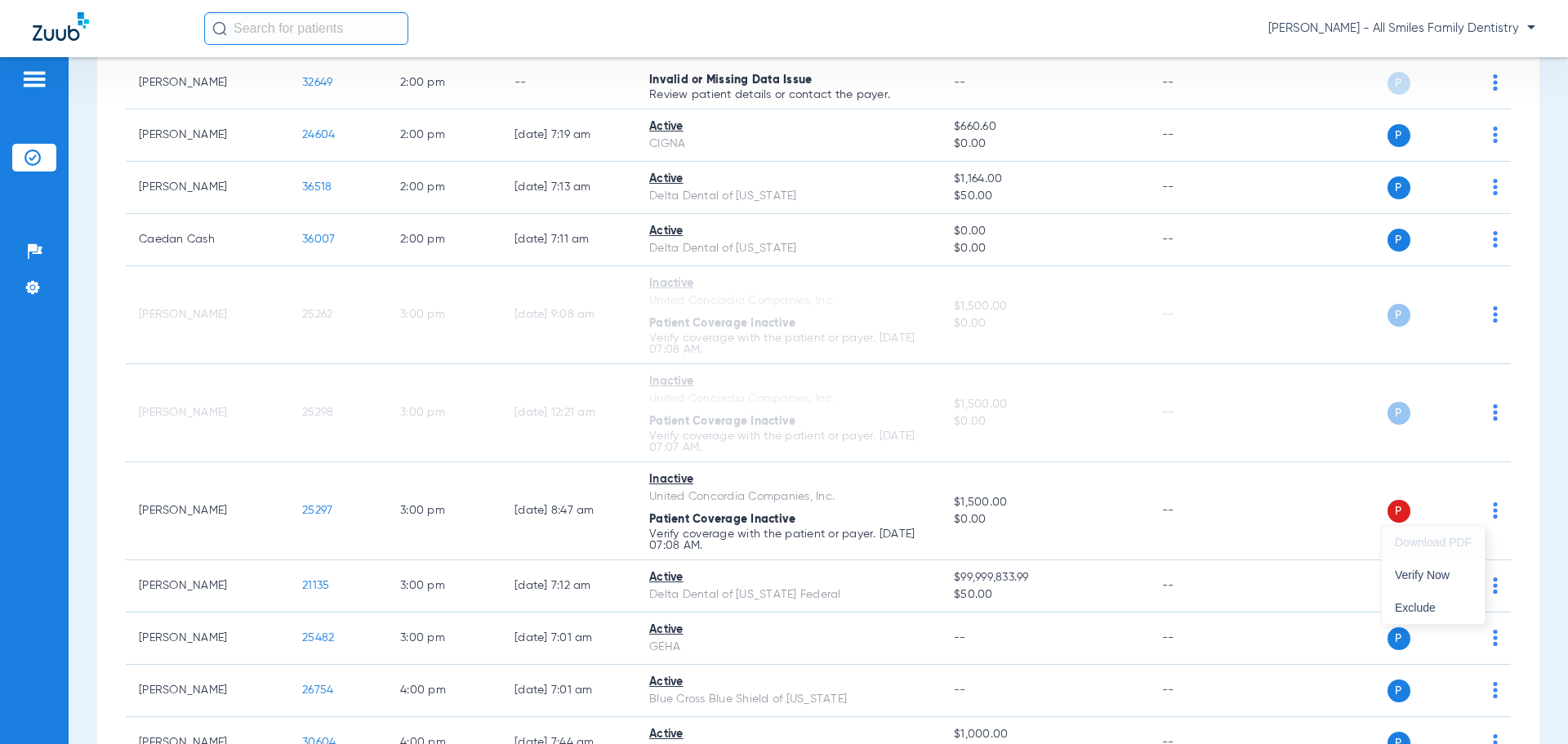
scroll to position [2688, 0]
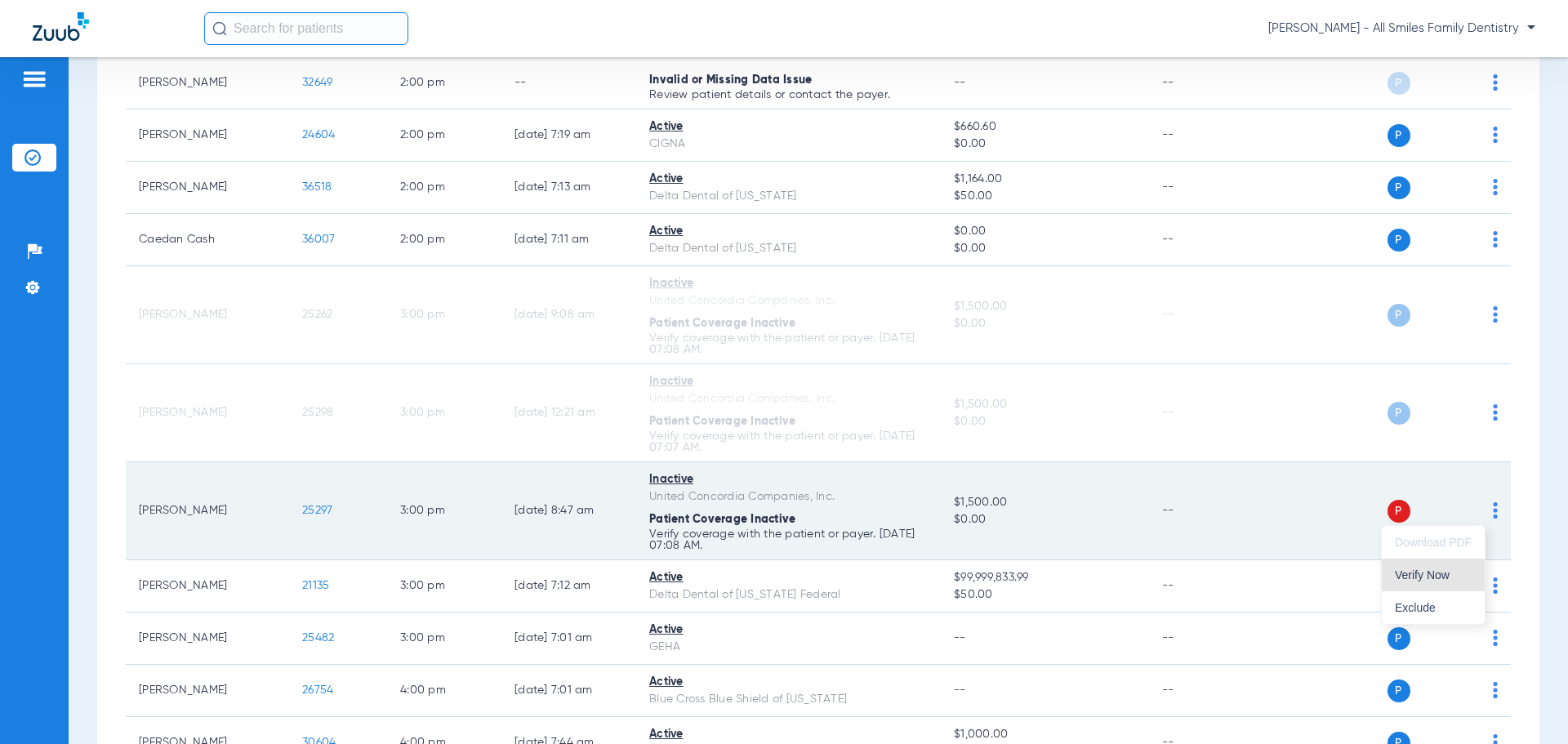
drag, startPoint x: 1422, startPoint y: 572, endPoint x: 1260, endPoint y: 526, distance: 168.4
click at [1421, 570] on span "Verify Now" at bounding box center [1433, 574] width 77 height 12
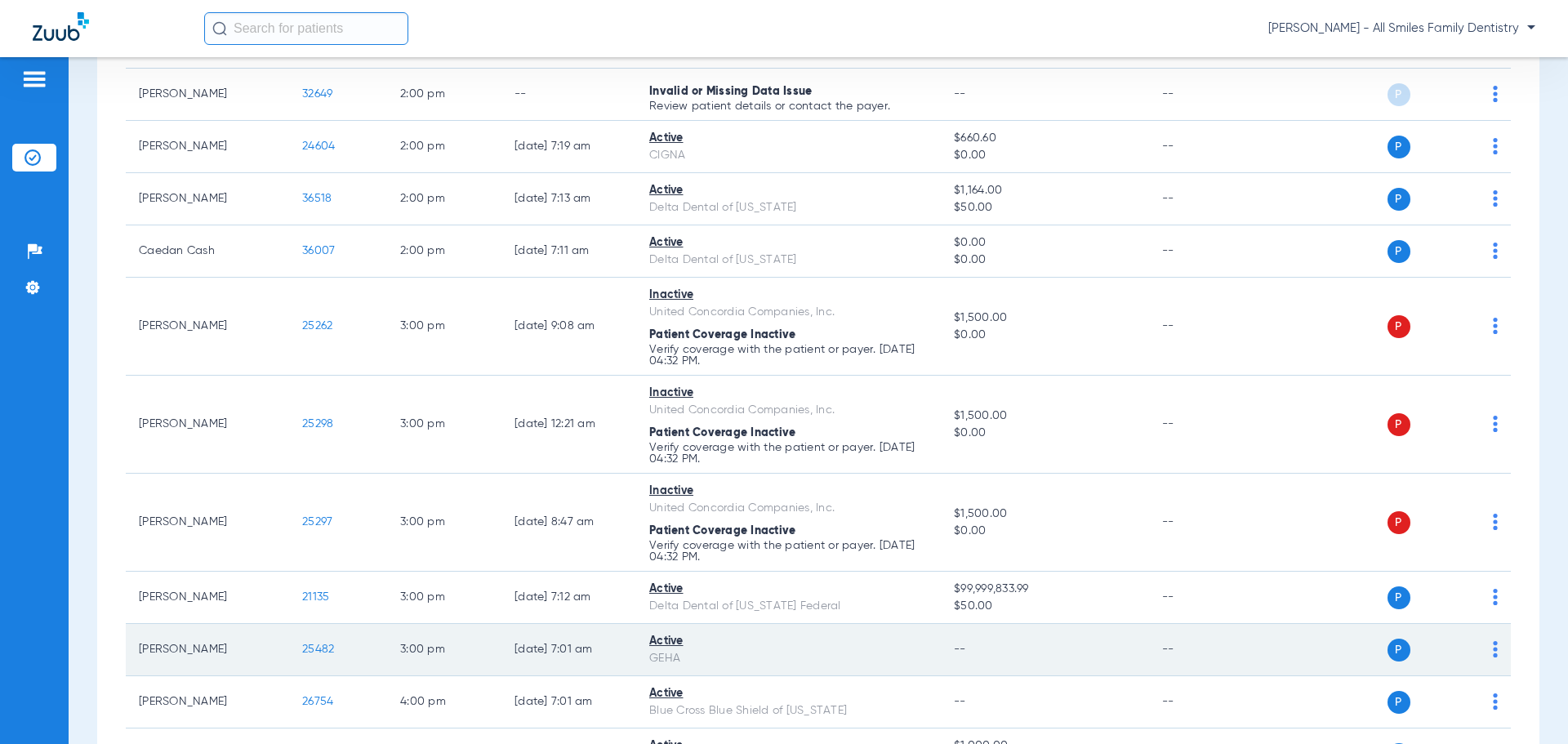
scroll to position [2700, 0]
